Goal: Task Accomplishment & Management: Complete application form

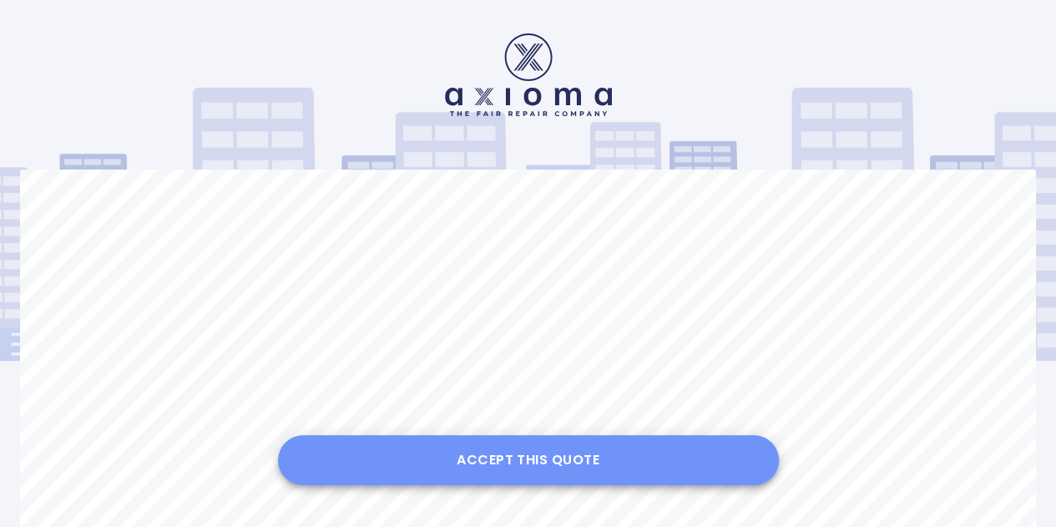
click at [576, 458] on button "Accept this Quote" at bounding box center [528, 460] width 501 height 50
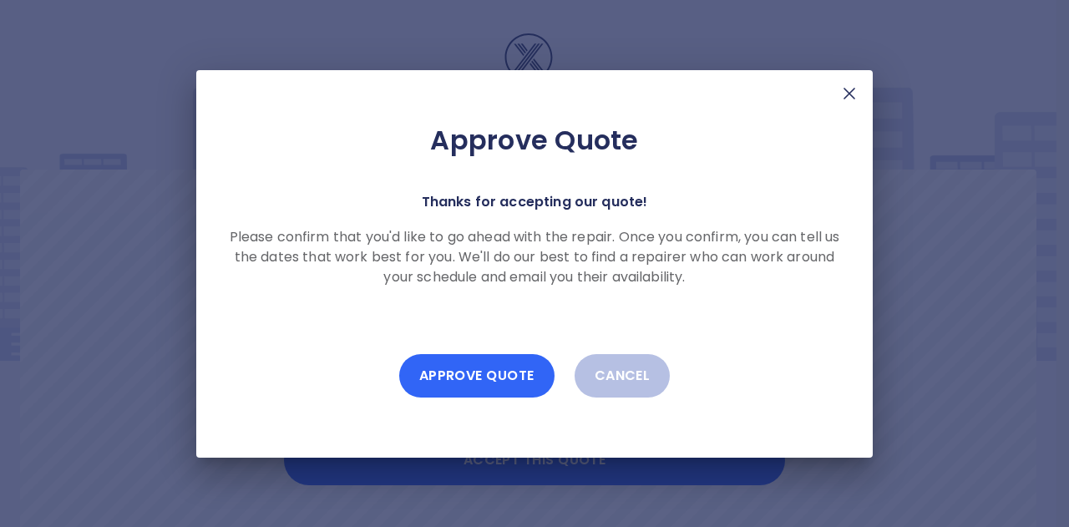
click at [508, 372] on button "Approve Quote" at bounding box center [476, 375] width 155 height 43
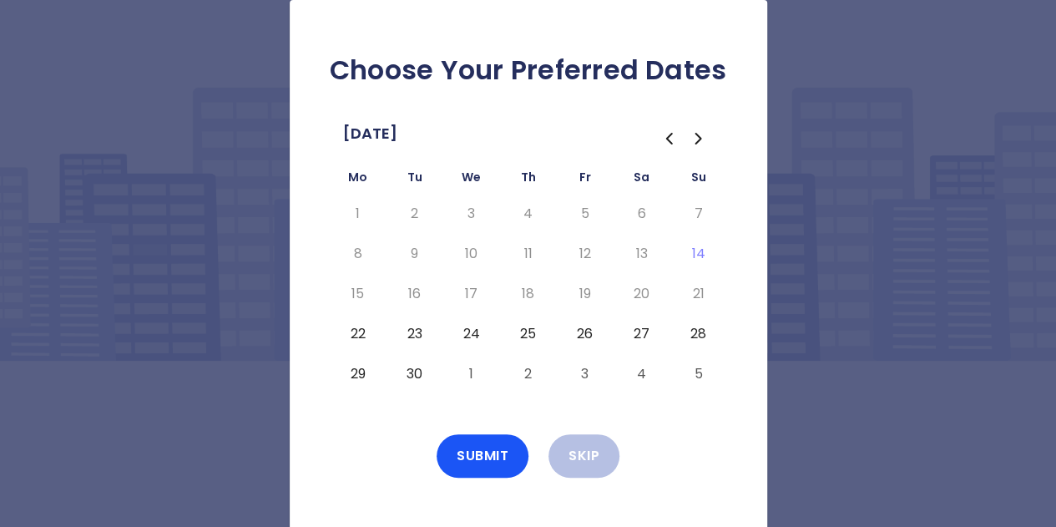
click at [590, 332] on button "26" at bounding box center [585, 334] width 30 height 27
click at [481, 461] on button "Submit" at bounding box center [483, 455] width 92 height 43
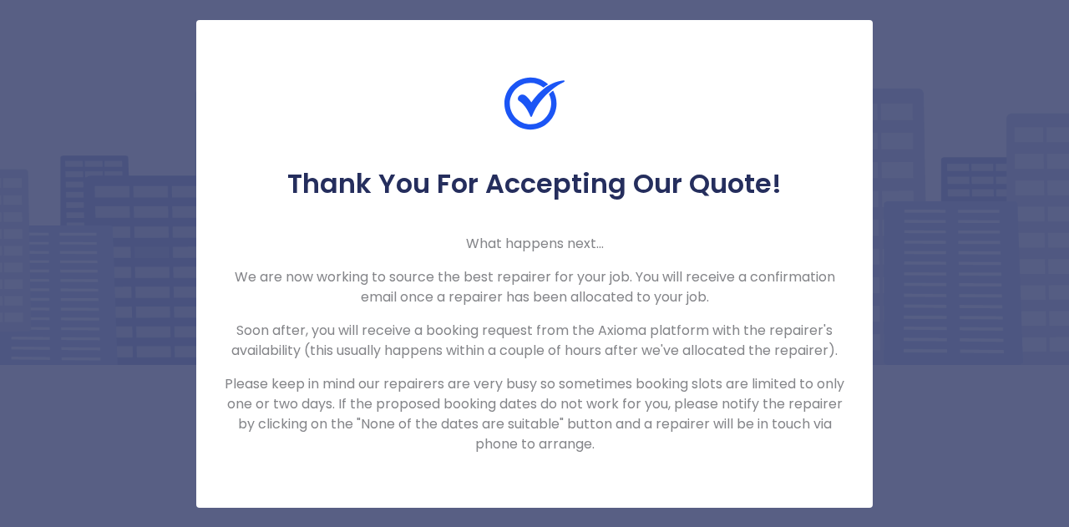
click at [923, 200] on div "Thank You For Accepting Our Quote! What happens next... We are now working to s…" at bounding box center [534, 263] width 1069 height 527
